Goal: Task Accomplishment & Management: Manage account settings

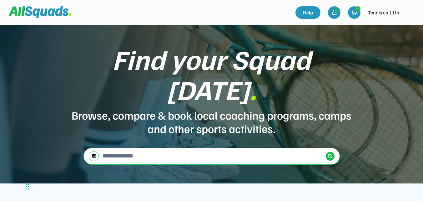
click at [409, 12] on img at bounding box center [409, 12] width 13 height 13
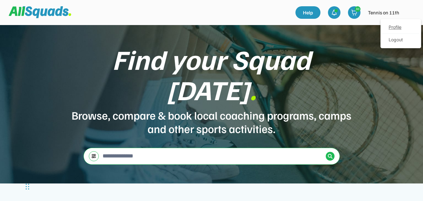
click at [398, 27] on link "Profile" at bounding box center [401, 27] width 37 height 13
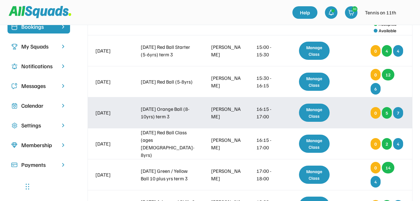
scroll to position [63, 0]
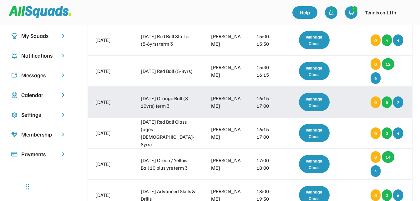
click at [313, 101] on div "Manage Class" at bounding box center [314, 102] width 31 height 18
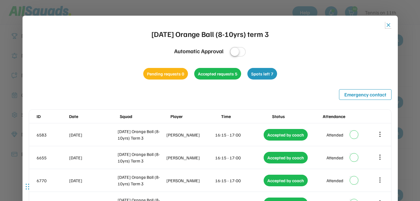
click at [389, 24] on button "close" at bounding box center [388, 25] width 6 height 6
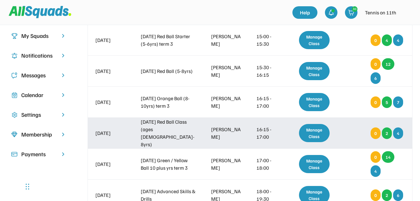
click at [322, 134] on div "Manage Class" at bounding box center [314, 133] width 31 height 18
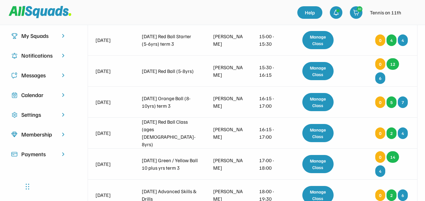
click at [322, 134] on div "close Monday Red Ball Class (ages 5-8yrs) Automatic Approval Pending requests 0…" at bounding box center [212, 85] width 375 height 109
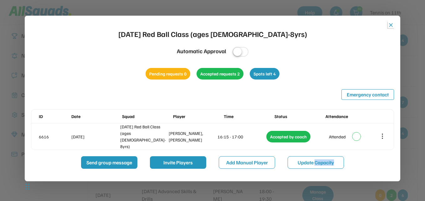
drag, startPoint x: 322, startPoint y: 134, endPoint x: 391, endPoint y: 24, distance: 129.8
click at [391, 24] on button "close" at bounding box center [391, 25] width 6 height 6
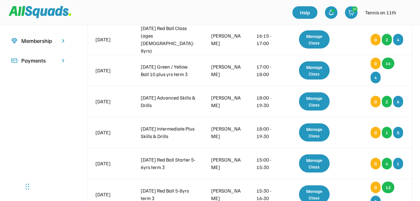
scroll to position [156, 0]
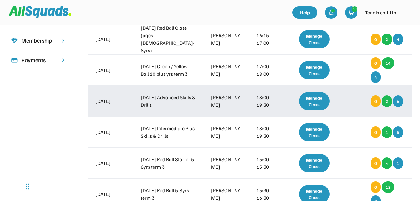
click at [308, 99] on div "Manage Class" at bounding box center [314, 101] width 31 height 18
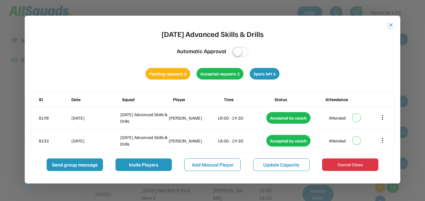
click at [391, 25] on button "close" at bounding box center [391, 25] width 6 height 6
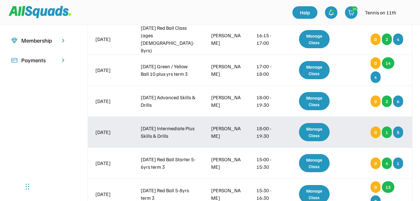
click at [313, 131] on div "Manage Class" at bounding box center [314, 132] width 31 height 18
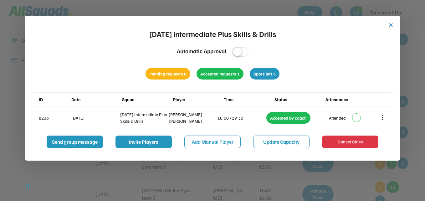
click at [390, 25] on button "close" at bounding box center [391, 25] width 6 height 6
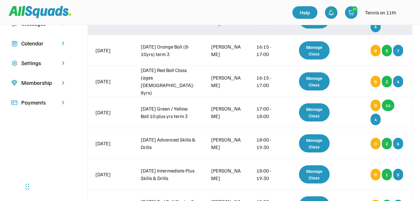
scroll to position [125, 0]
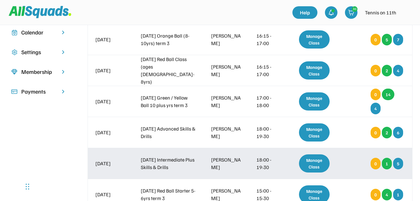
click at [317, 166] on div "Manage Class" at bounding box center [314, 163] width 31 height 18
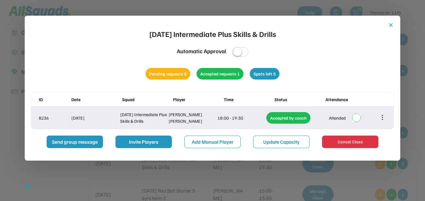
click at [383, 118] on icon at bounding box center [382, 117] width 7 height 7
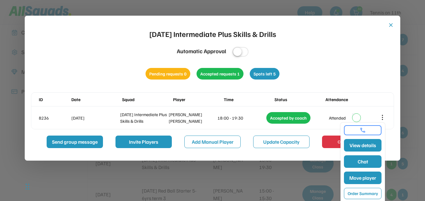
click at [316, 179] on div at bounding box center [212, 100] width 425 height 201
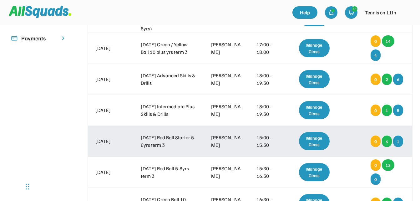
scroll to position [188, 0]
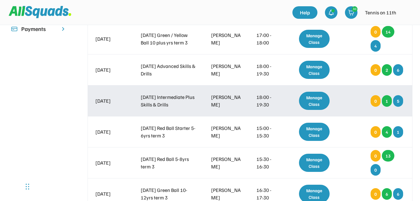
click at [318, 102] on div "Manage Class" at bounding box center [314, 101] width 31 height 18
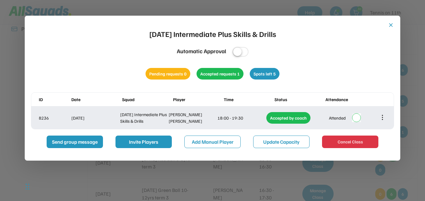
click at [382, 117] on icon at bounding box center [382, 117] width 7 height 7
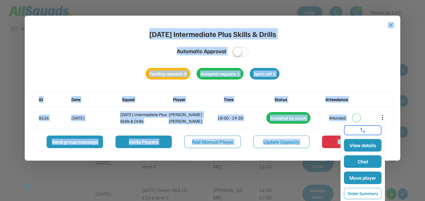
drag, startPoint x: 394, startPoint y: 144, endPoint x: 398, endPoint y: 183, distance: 39.6
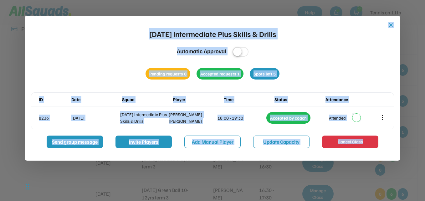
click at [398, 183] on div at bounding box center [212, 100] width 425 height 201
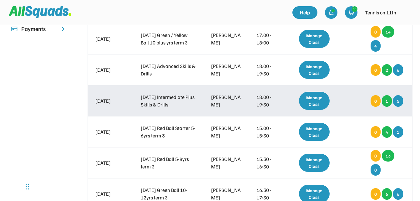
click at [315, 100] on div "Manage Class" at bounding box center [314, 101] width 31 height 18
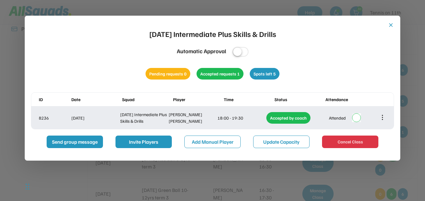
click at [379, 117] on div at bounding box center [383, 118] width 8 height 8
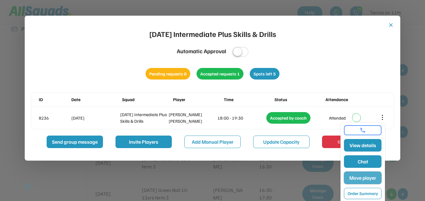
click at [364, 178] on button "Move player" at bounding box center [363, 177] width 38 height 13
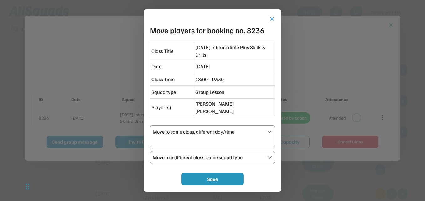
click at [252, 154] on div "Move to a different class, same squad type" at bounding box center [209, 158] width 112 height 8
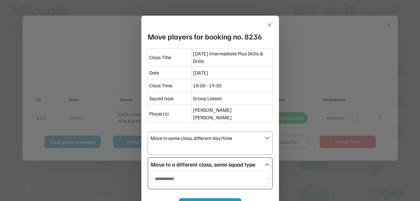
click at [225, 174] on select "**********" at bounding box center [210, 178] width 119 height 15
select select "**********"
click at [151, 171] on select "**********" at bounding box center [210, 178] width 119 height 15
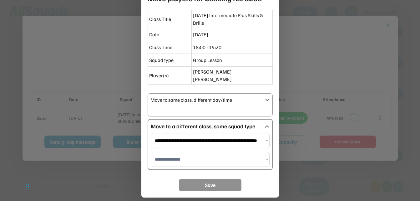
scroll to position [282, 0]
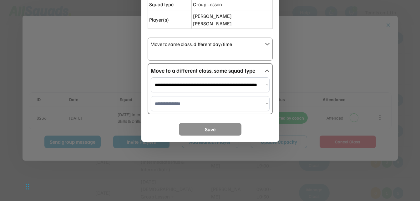
click at [186, 96] on select "**********" at bounding box center [210, 103] width 119 height 15
select select "**********"
click at [151, 96] on select "**********" at bounding box center [210, 103] width 119 height 15
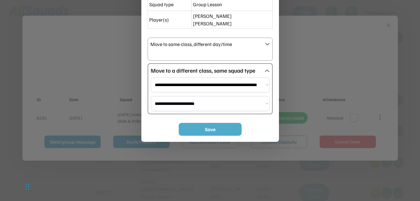
click at [206, 123] on button "Save" at bounding box center [210, 129] width 63 height 13
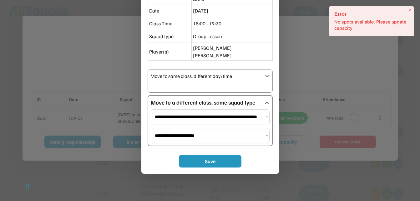
scroll to position [219, 0]
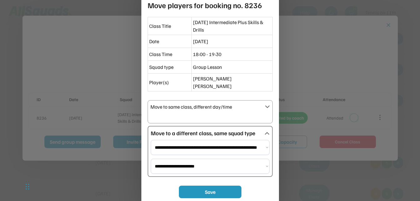
click at [214, 159] on select "**********" at bounding box center [210, 166] width 119 height 15
click at [151, 159] on select "**********" at bounding box center [210, 166] width 119 height 15
click at [207, 189] on button "Save" at bounding box center [210, 192] width 63 height 13
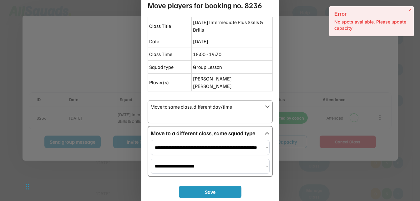
click at [281, 42] on div at bounding box center [210, 100] width 420 height 201
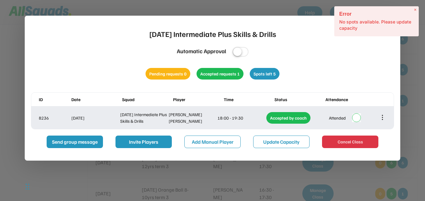
click at [383, 117] on icon at bounding box center [382, 117] width 7 height 7
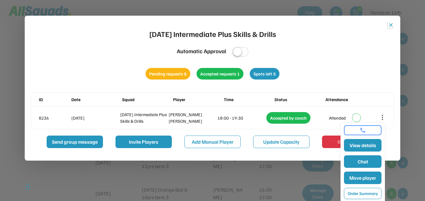
click at [389, 26] on button "close" at bounding box center [391, 25] width 6 height 6
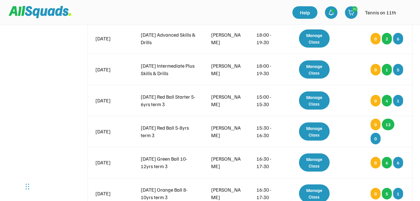
click at [56, 13] on img at bounding box center [40, 12] width 63 height 12
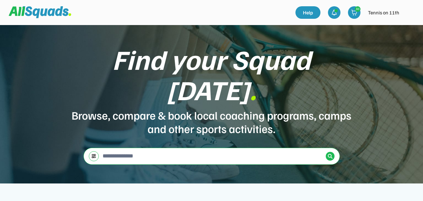
click at [409, 14] on img at bounding box center [409, 12] width 13 height 13
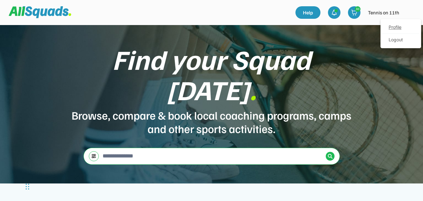
click at [398, 27] on link "Profile" at bounding box center [401, 27] width 37 height 13
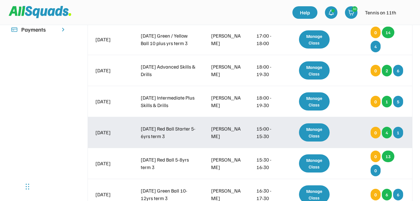
scroll to position [188, 0]
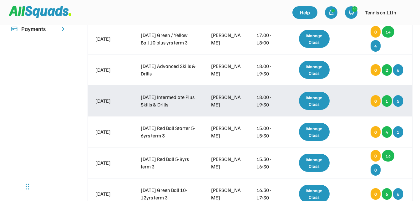
click at [321, 104] on div "Manage Class" at bounding box center [314, 101] width 31 height 18
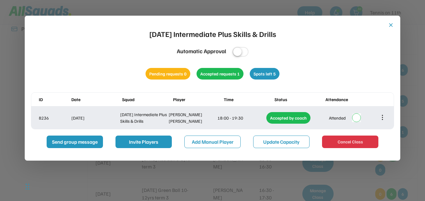
click at [383, 118] on icon at bounding box center [382, 117] width 7 height 7
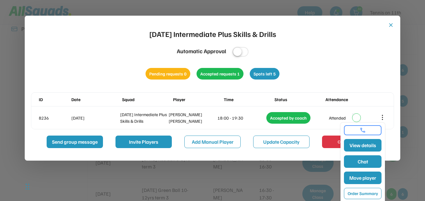
drag, startPoint x: 384, startPoint y: 182, endPoint x: 384, endPoint y: 172, distance: 10.0
click at [384, 172] on div "View details Chat Move player Order Summary Cancel" at bounding box center [362, 170] width 44 height 94
click at [390, 26] on button "close" at bounding box center [391, 25] width 6 height 6
